Goal: Task Accomplishment & Management: Manage account settings

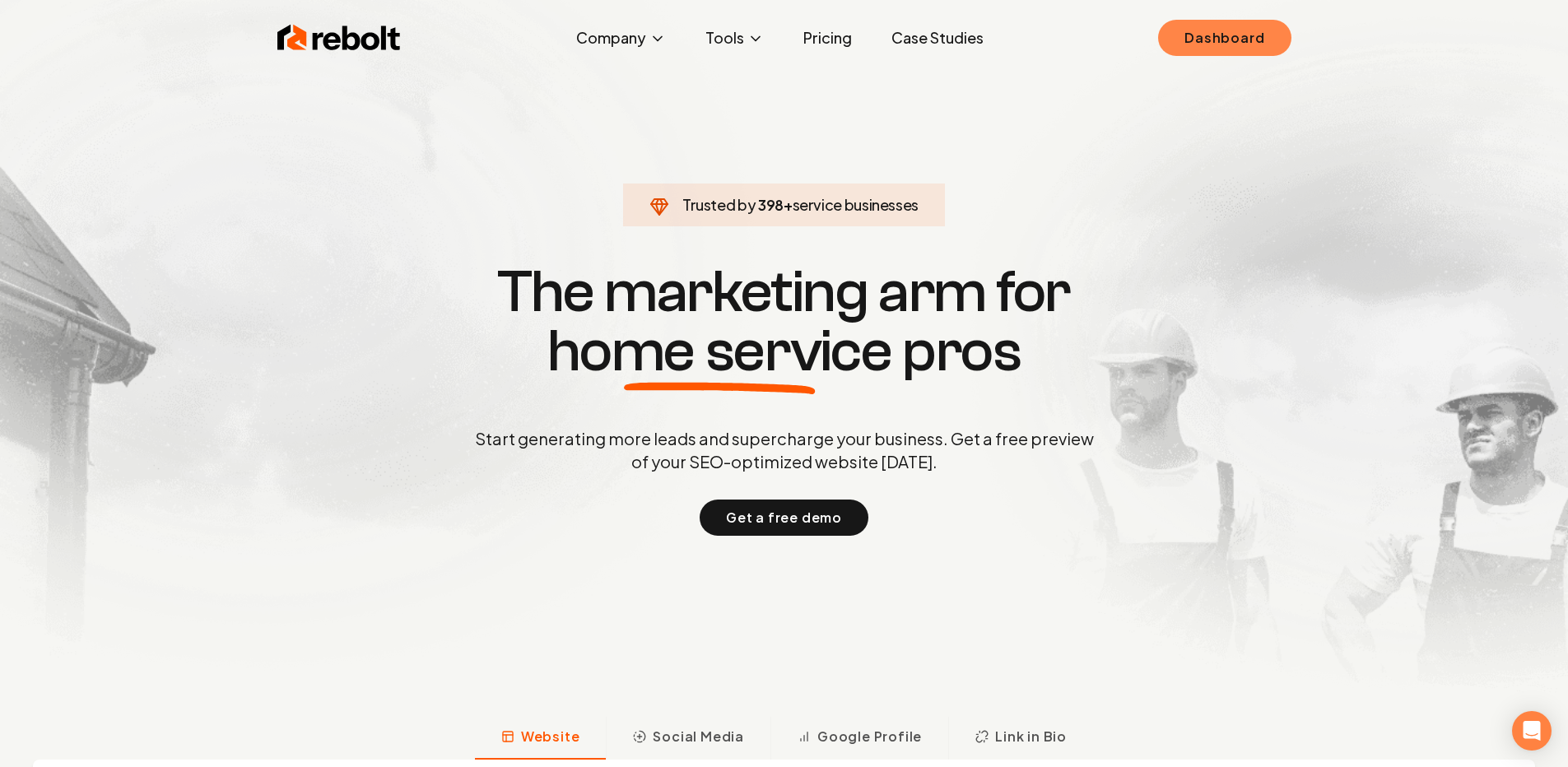
click at [1251, 37] on link "Dashboard" at bounding box center [1224, 38] width 133 height 36
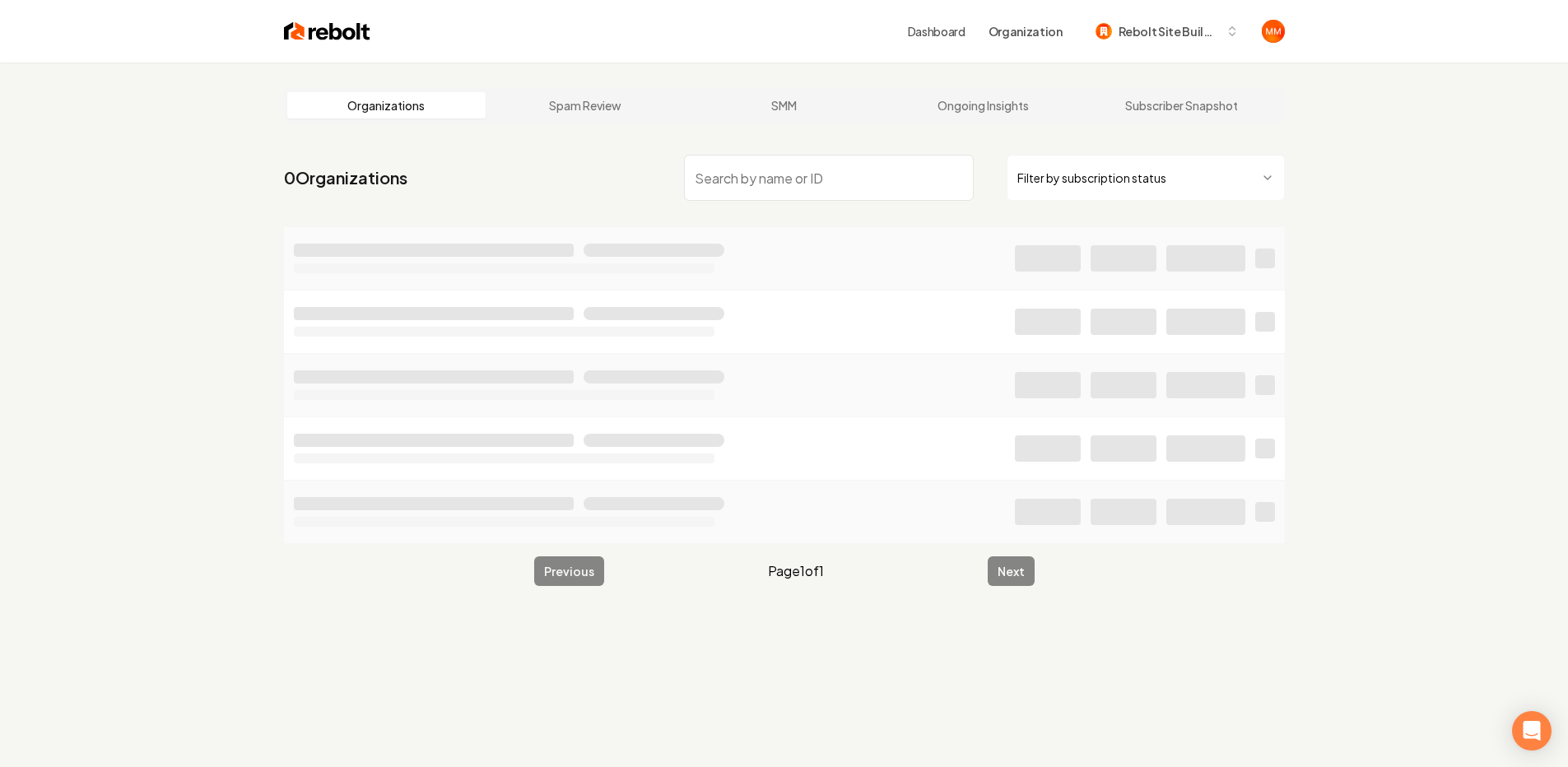
click at [763, 179] on input "search" at bounding box center [829, 177] width 290 height 46
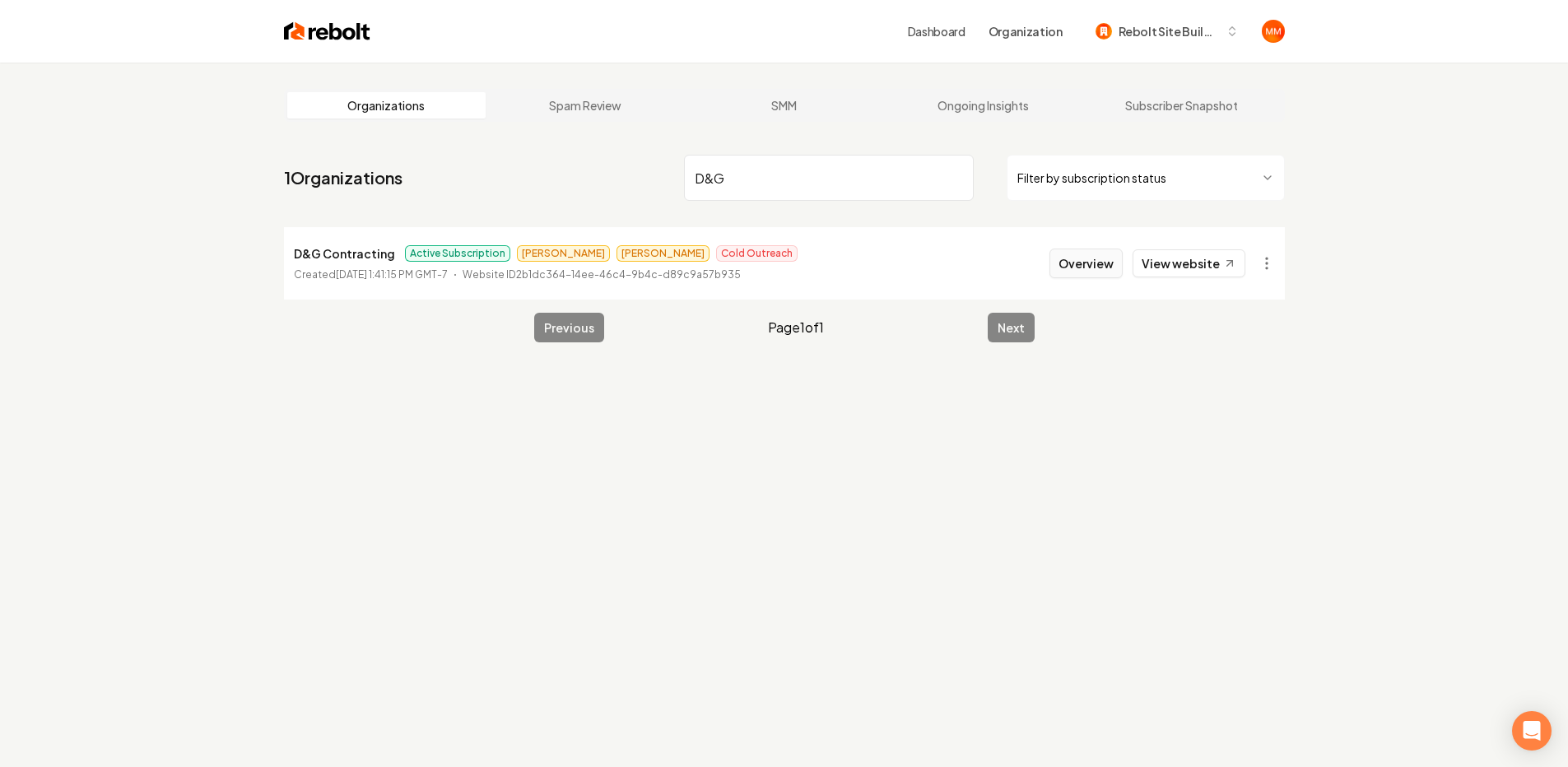
type input "D&G"
click at [1113, 264] on button "Overview" at bounding box center [1086, 263] width 74 height 30
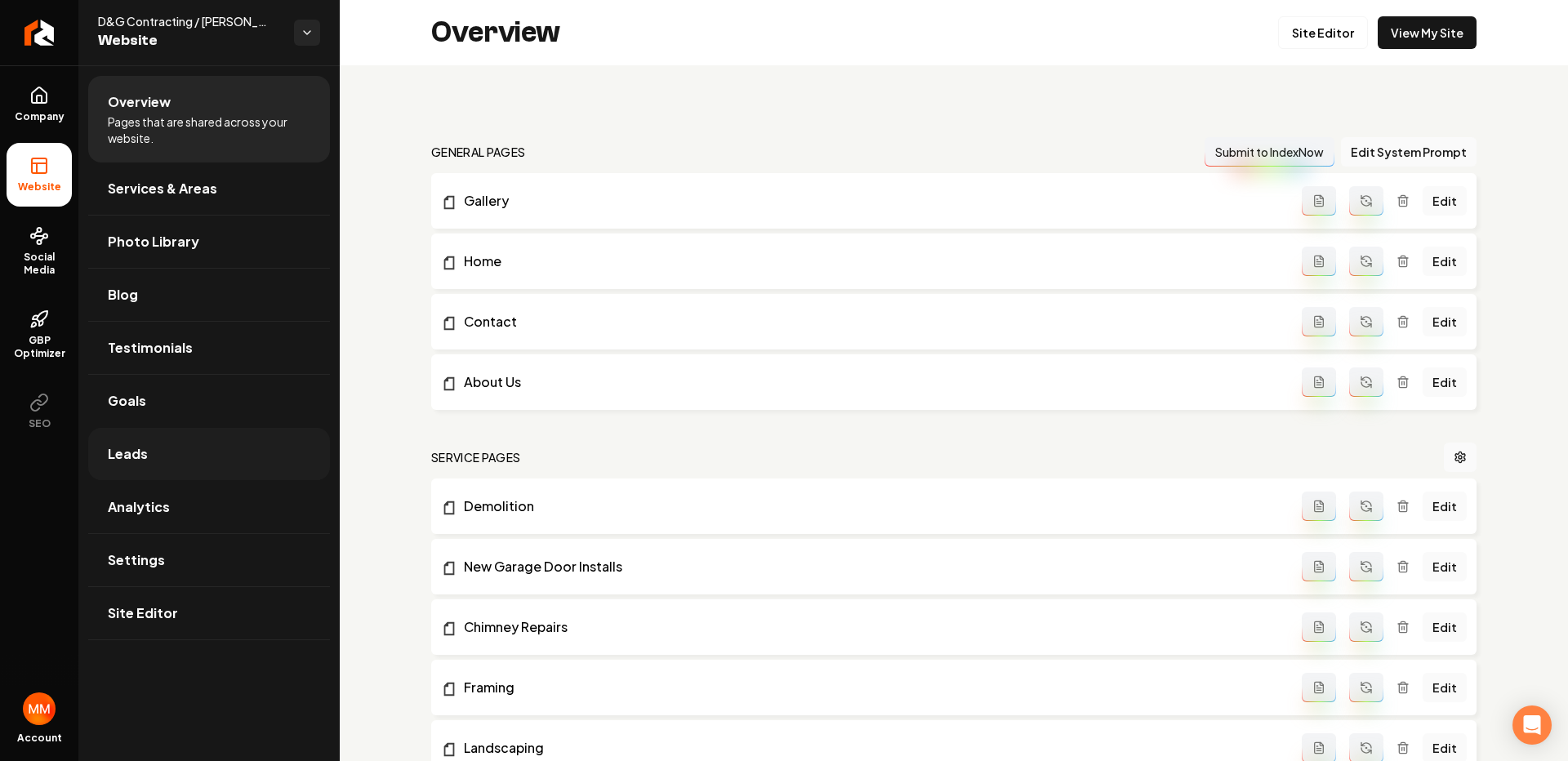
click at [227, 453] on link "Leads" at bounding box center [209, 454] width 242 height 52
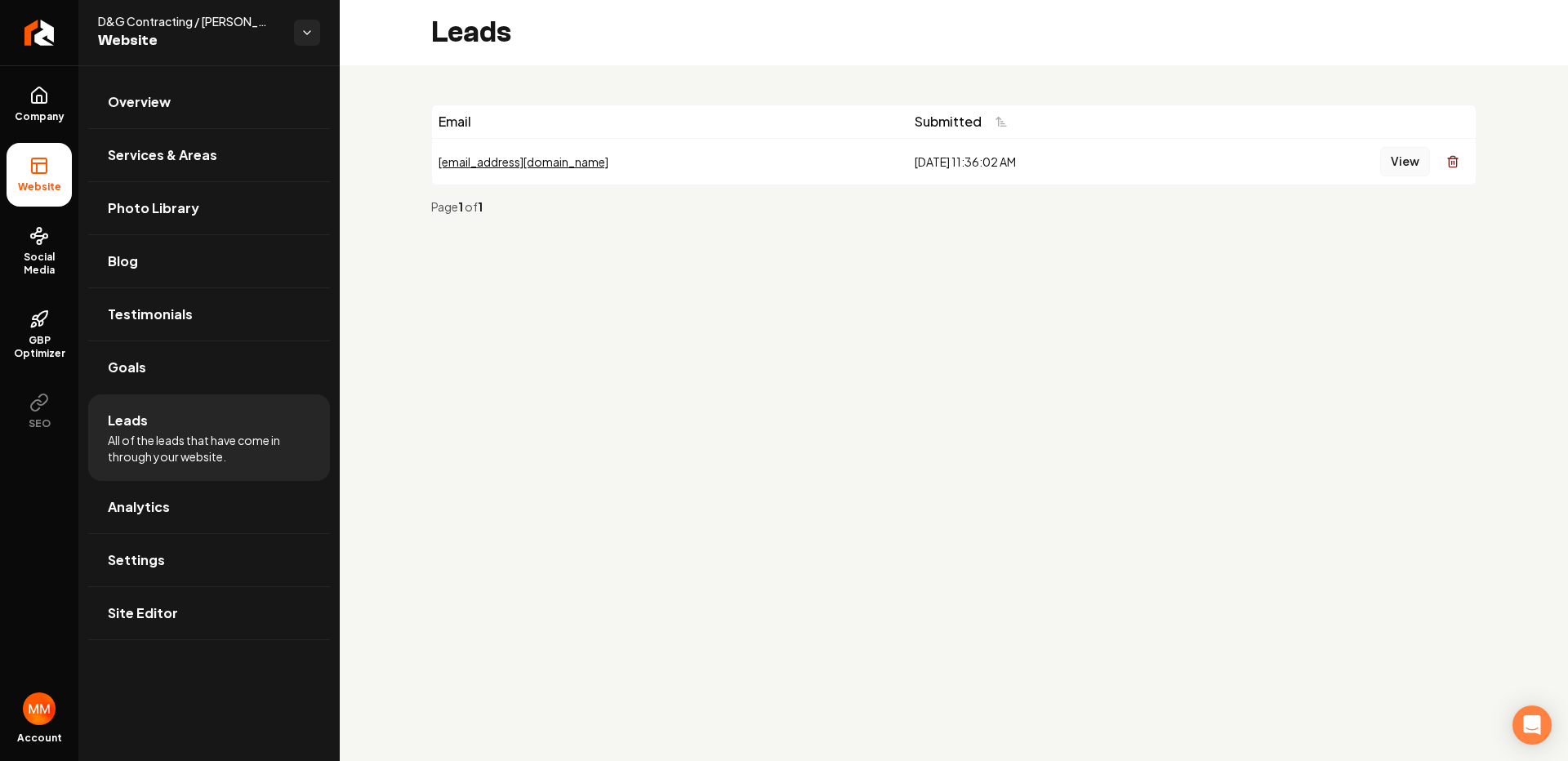
click at [1389, 159] on button "View" at bounding box center [1405, 161] width 50 height 30
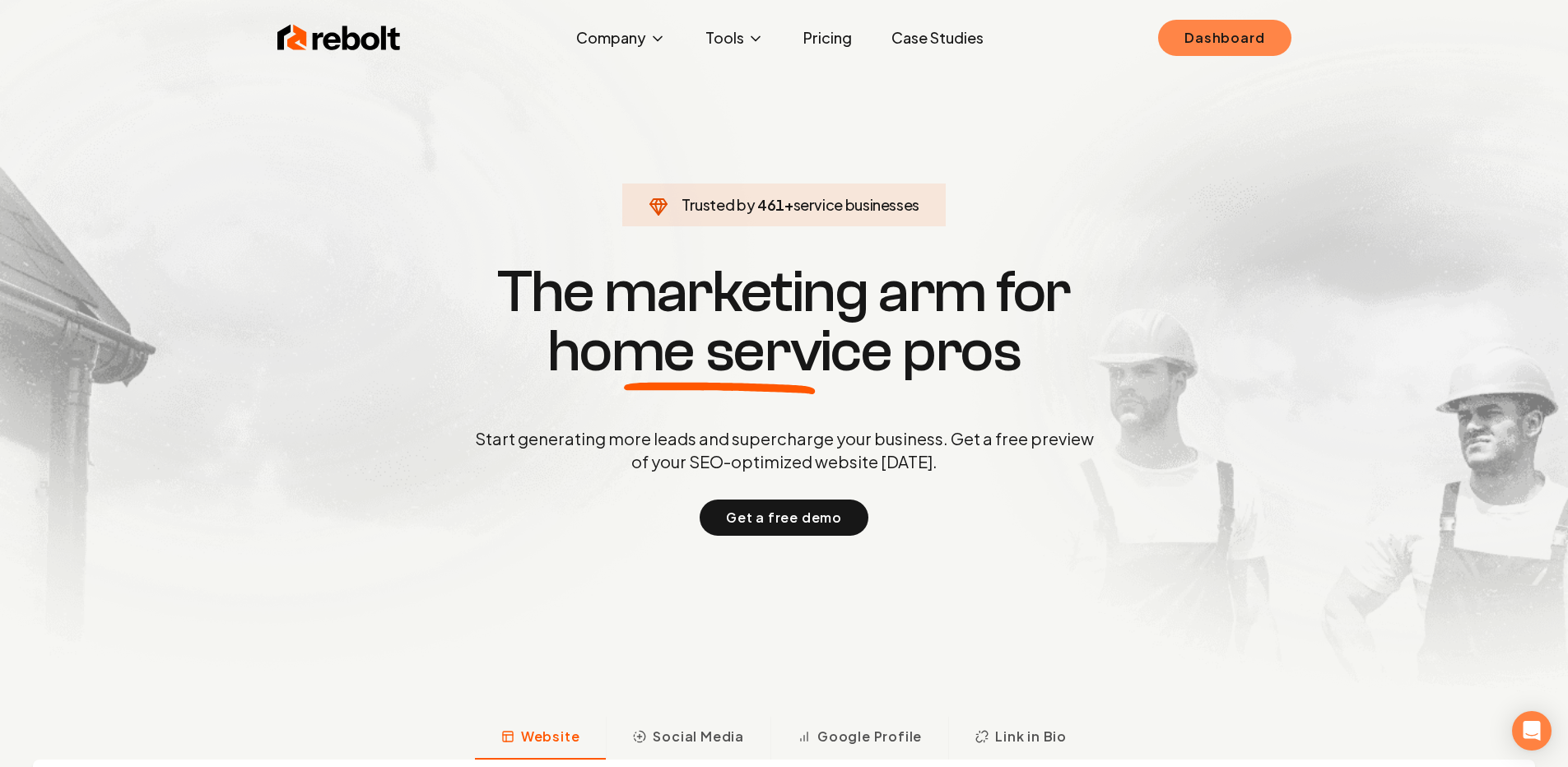
click at [1193, 15] on div "Rebolt Company About Blog Jobs Tools Google Review QR Code Generator Google Bus…" at bounding box center [784, 37] width 1054 height 49
click at [1257, 60] on div "Rebolt Company About Blog Jobs Tools Google Review QR Code Generator Google Bus…" at bounding box center [784, 37] width 1054 height 49
click at [1243, 48] on link "Dashboard" at bounding box center [1224, 38] width 133 height 36
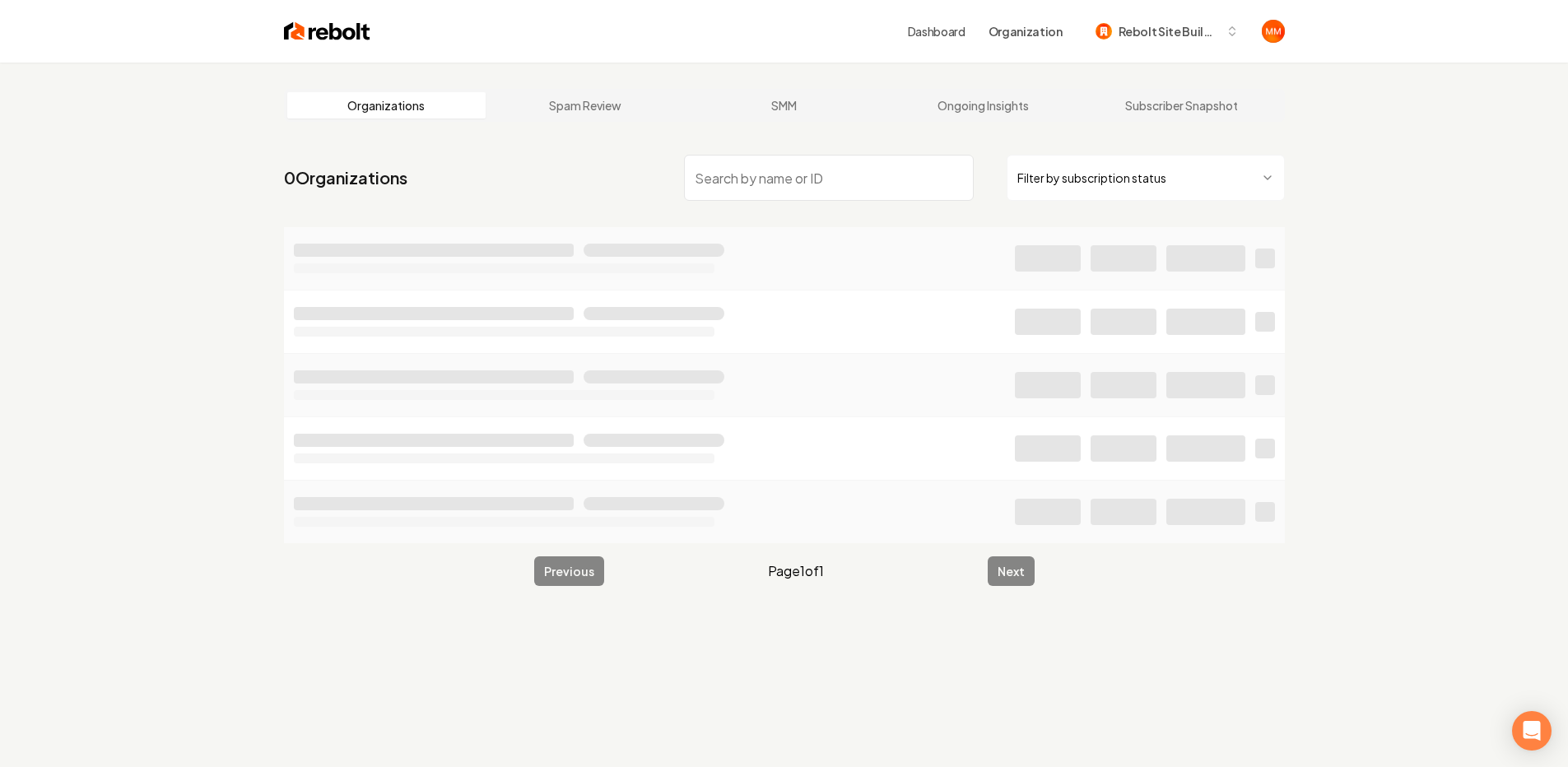
click at [817, 162] on input "search" at bounding box center [829, 177] width 290 height 46
type input "tag elec"
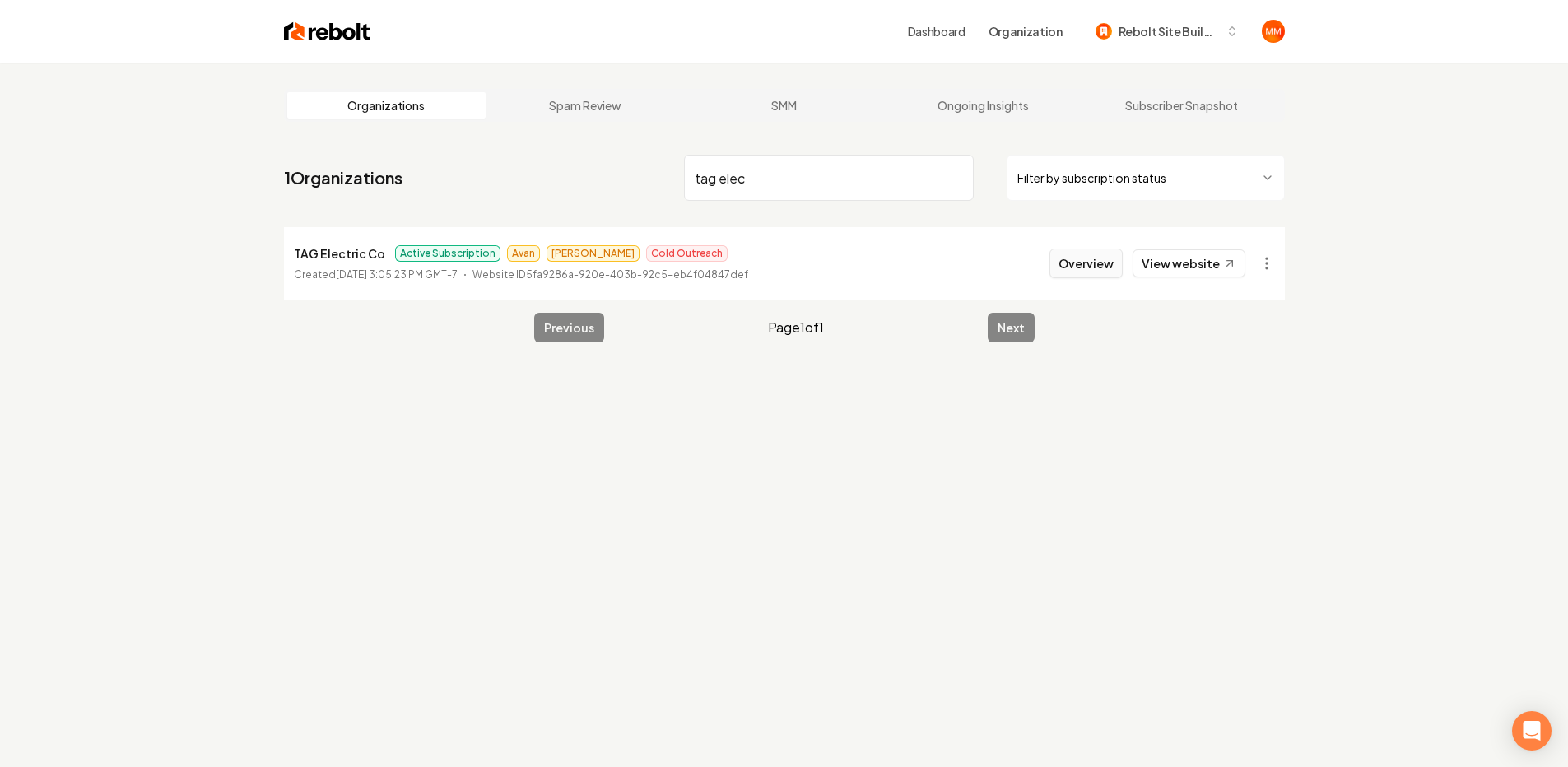
click at [1074, 256] on button "Overview" at bounding box center [1086, 263] width 74 height 30
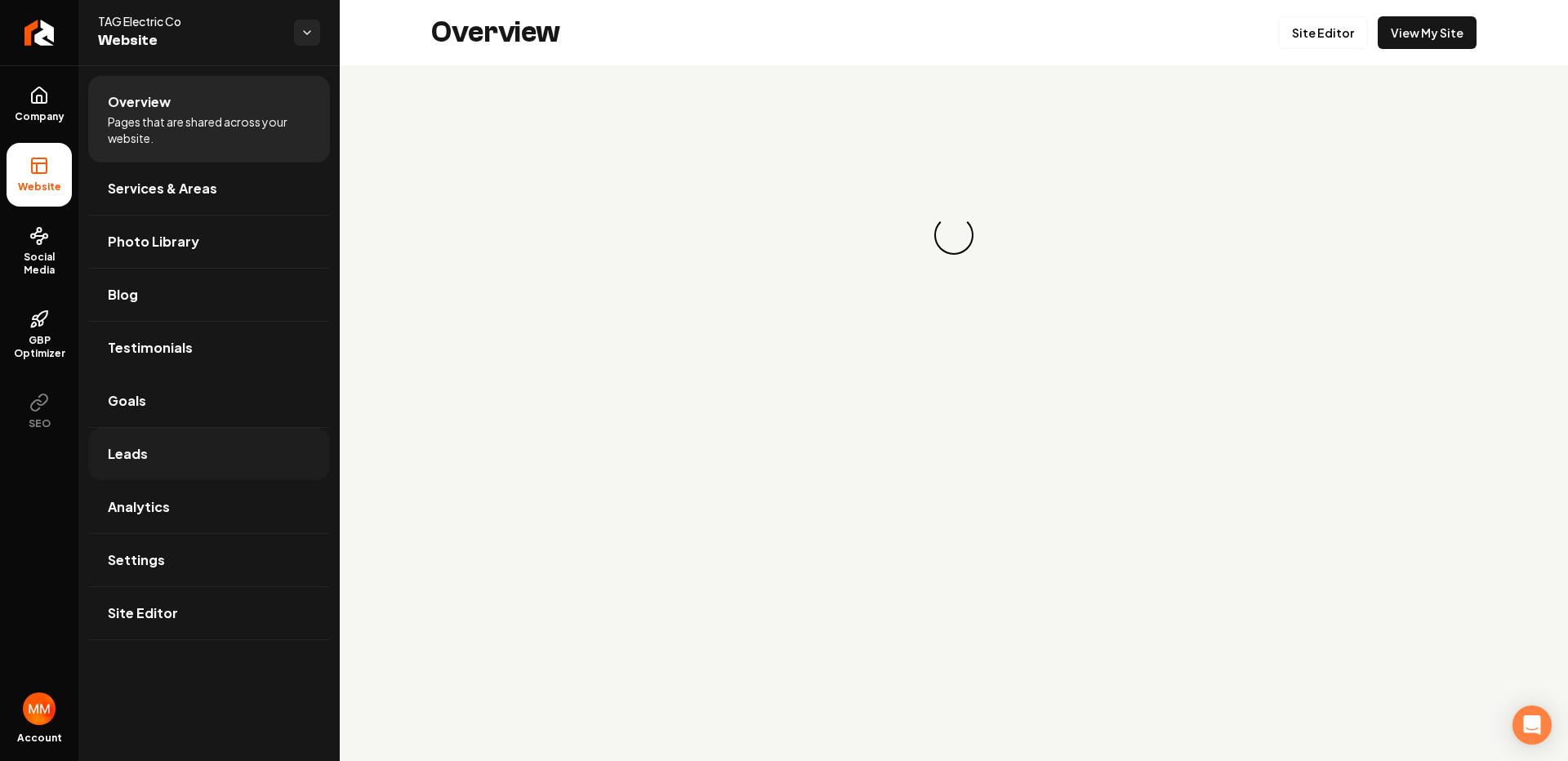
click at [256, 434] on link "Leads" at bounding box center [209, 454] width 242 height 52
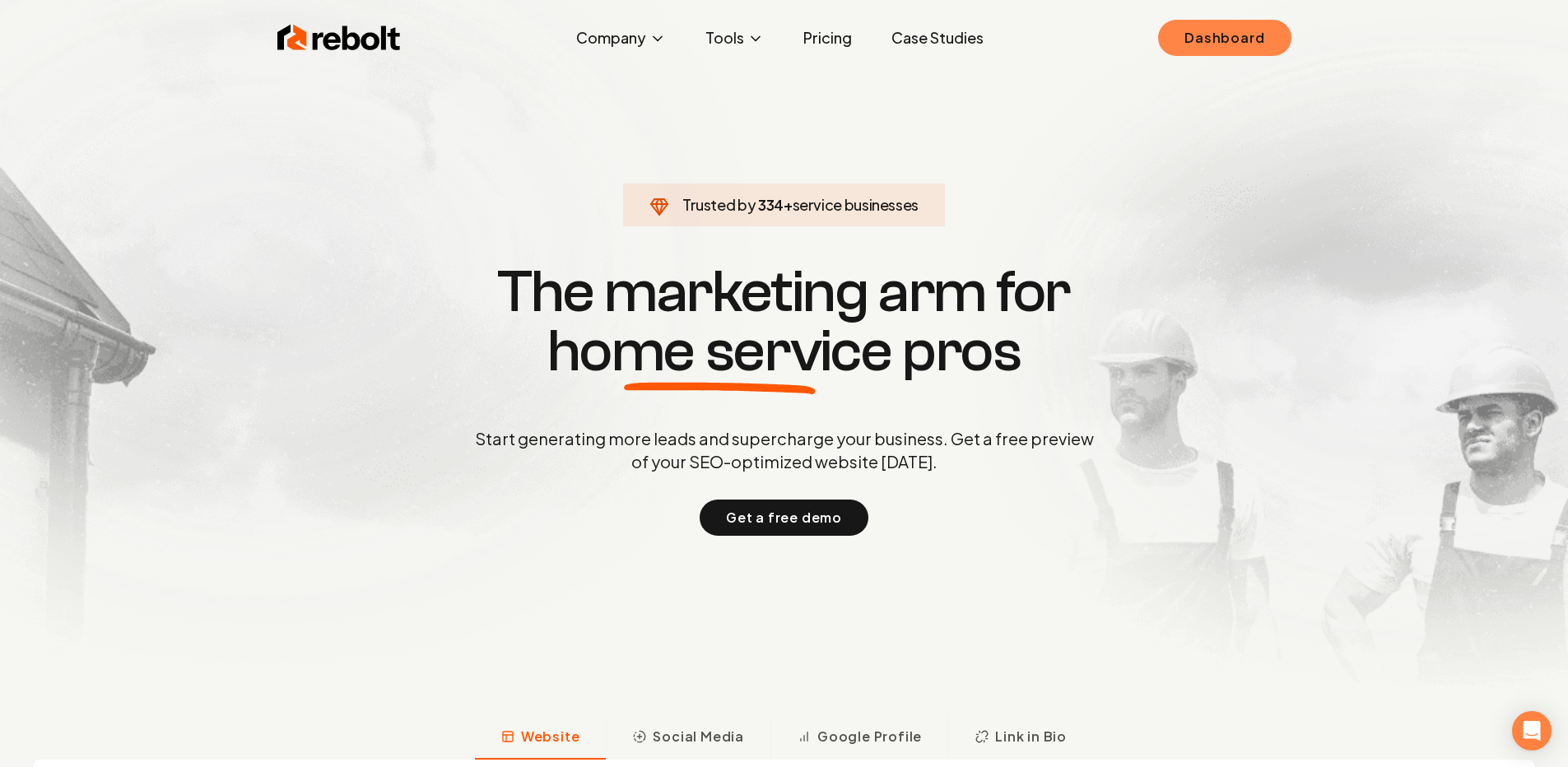
click at [1270, 41] on link "Dashboard" at bounding box center [1224, 38] width 133 height 36
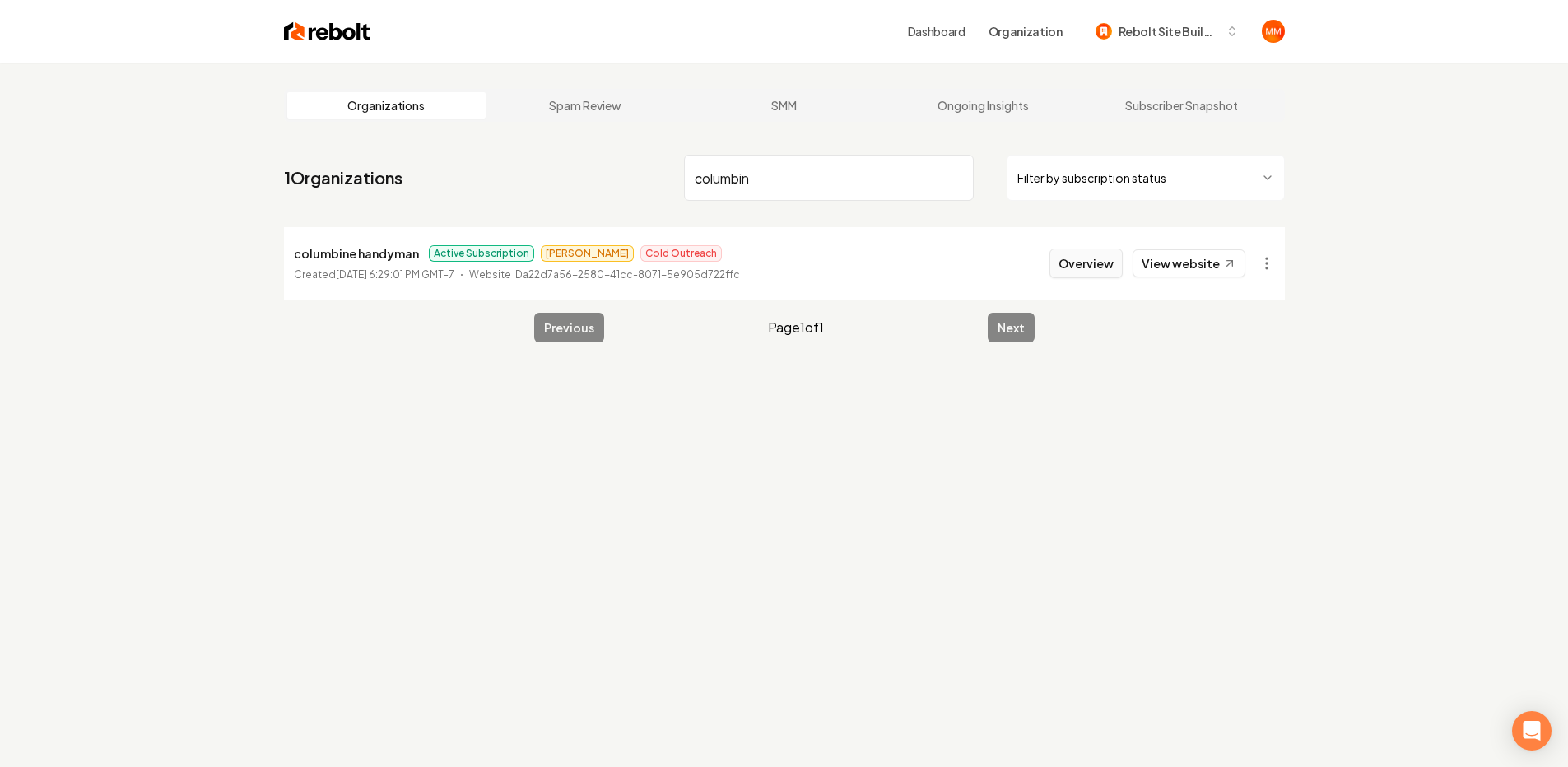
type input "columbin"
click at [1062, 258] on button "Overview" at bounding box center [1086, 263] width 74 height 30
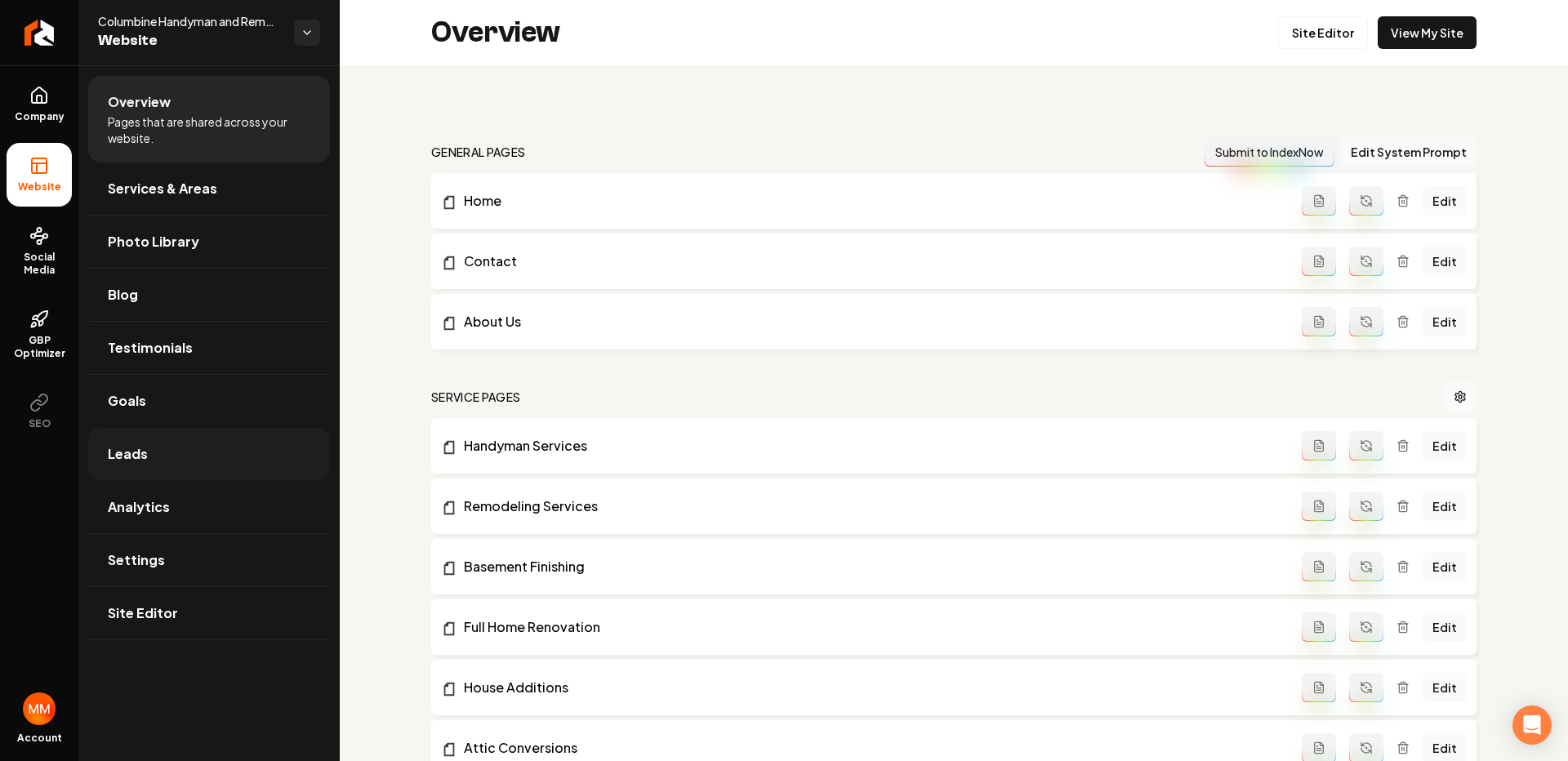
click at [229, 454] on link "Leads" at bounding box center [209, 454] width 242 height 52
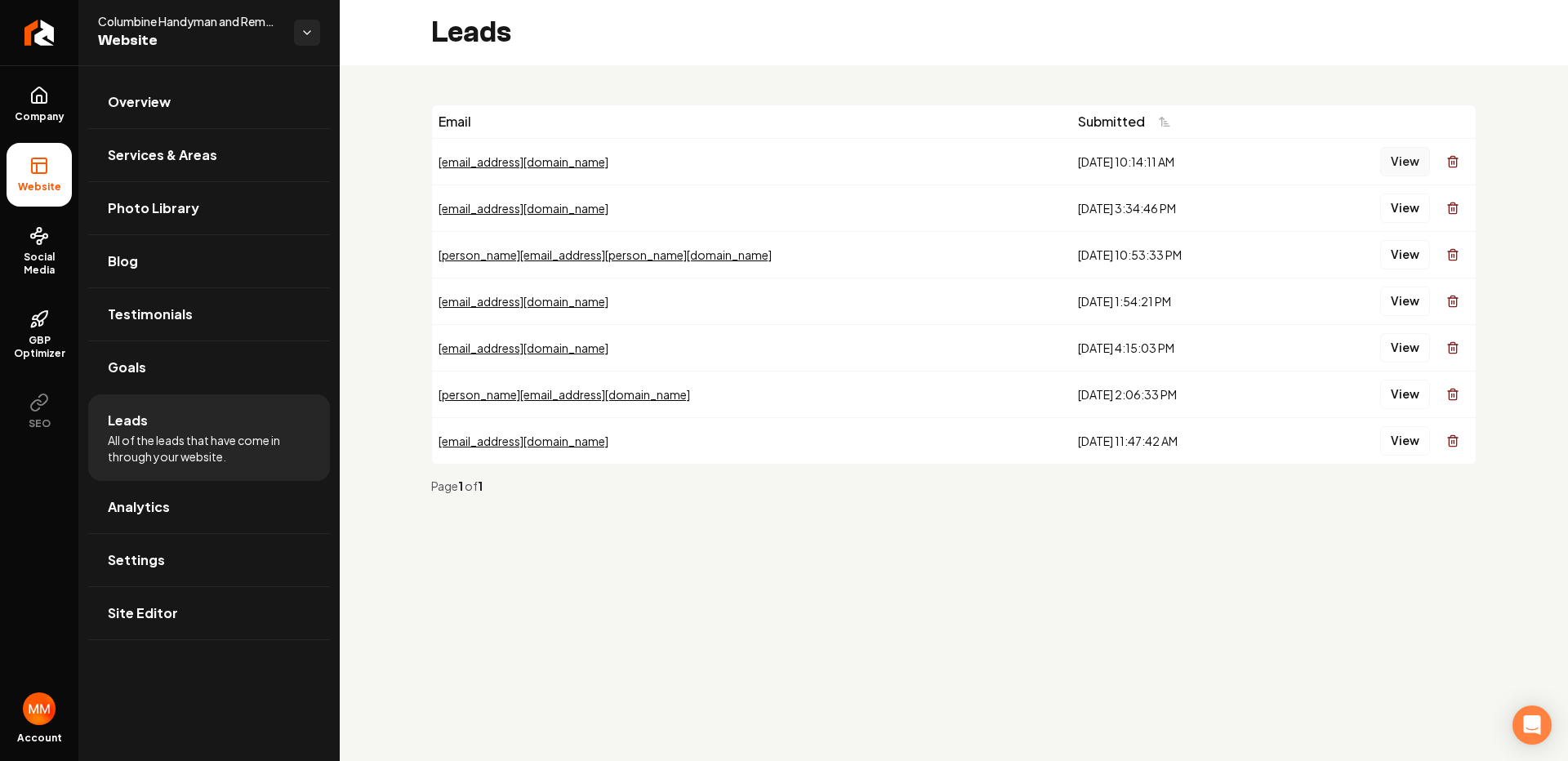
click at [1398, 166] on button "View" at bounding box center [1405, 161] width 50 height 30
click at [967, 551] on main "Leads Email Submitted [EMAIL_ADDRESS][DOMAIN_NAME] [DATE] 10:14:11 AM View [EMA…" at bounding box center [954, 380] width 1228 height 761
click at [1398, 384] on button "View" at bounding box center [1405, 394] width 50 height 30
drag, startPoint x: 1211, startPoint y: 386, endPoint x: 1256, endPoint y: 398, distance: 46.6
click at [1400, 445] on button "View" at bounding box center [1405, 441] width 50 height 30
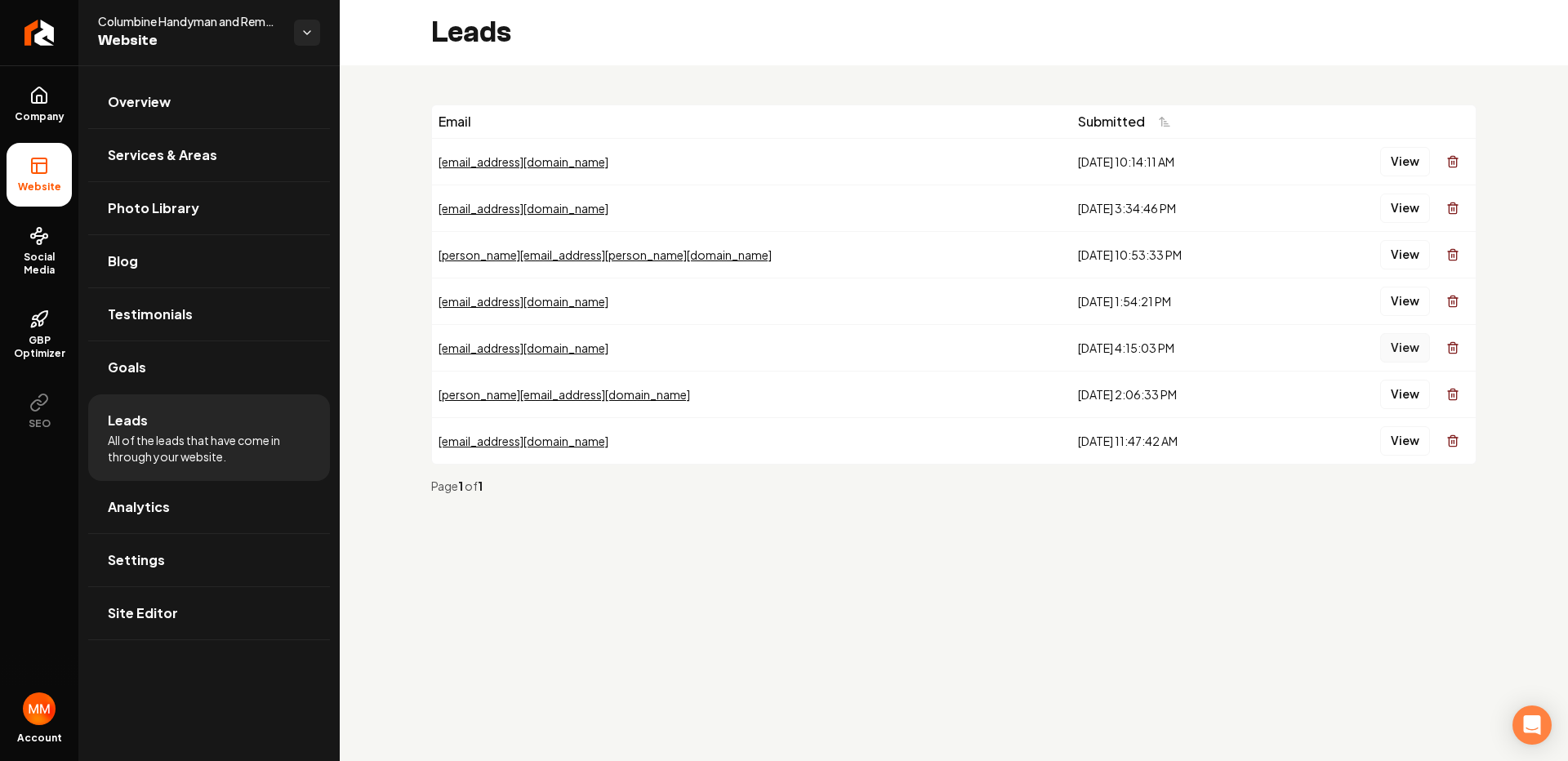
click at [1394, 355] on button "View" at bounding box center [1405, 347] width 50 height 30
click at [1397, 301] on button "View" at bounding box center [1405, 301] width 50 height 30
click at [1423, 252] on button "View" at bounding box center [1405, 254] width 50 height 30
click at [1393, 246] on button "View" at bounding box center [1405, 254] width 50 height 30
click at [1391, 306] on button "View" at bounding box center [1405, 301] width 50 height 30
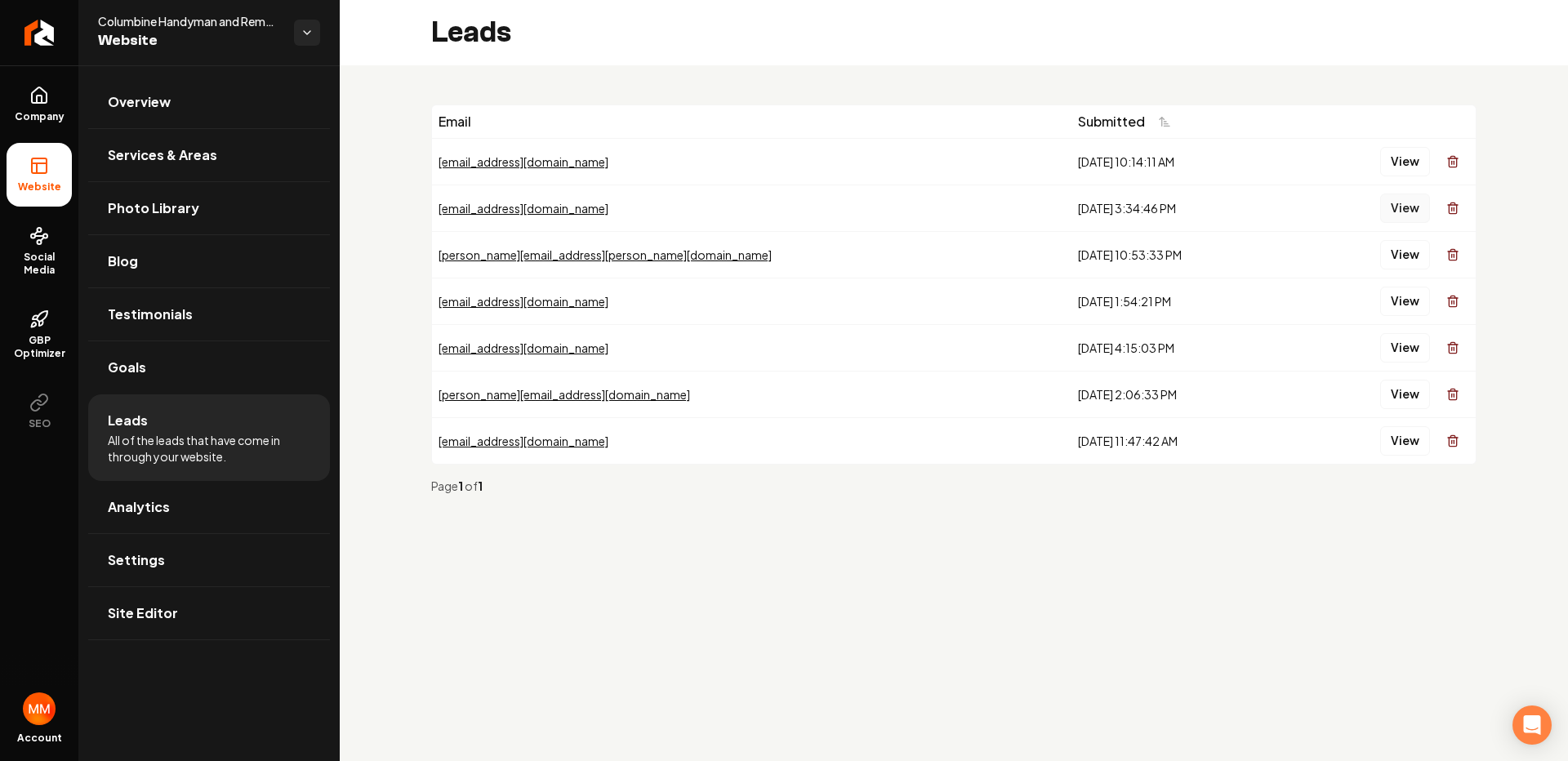
click at [1402, 217] on button "View" at bounding box center [1405, 208] width 50 height 30
click at [50, 45] on link "Return to dashboard" at bounding box center [39, 32] width 78 height 65
